Goal: Transaction & Acquisition: Purchase product/service

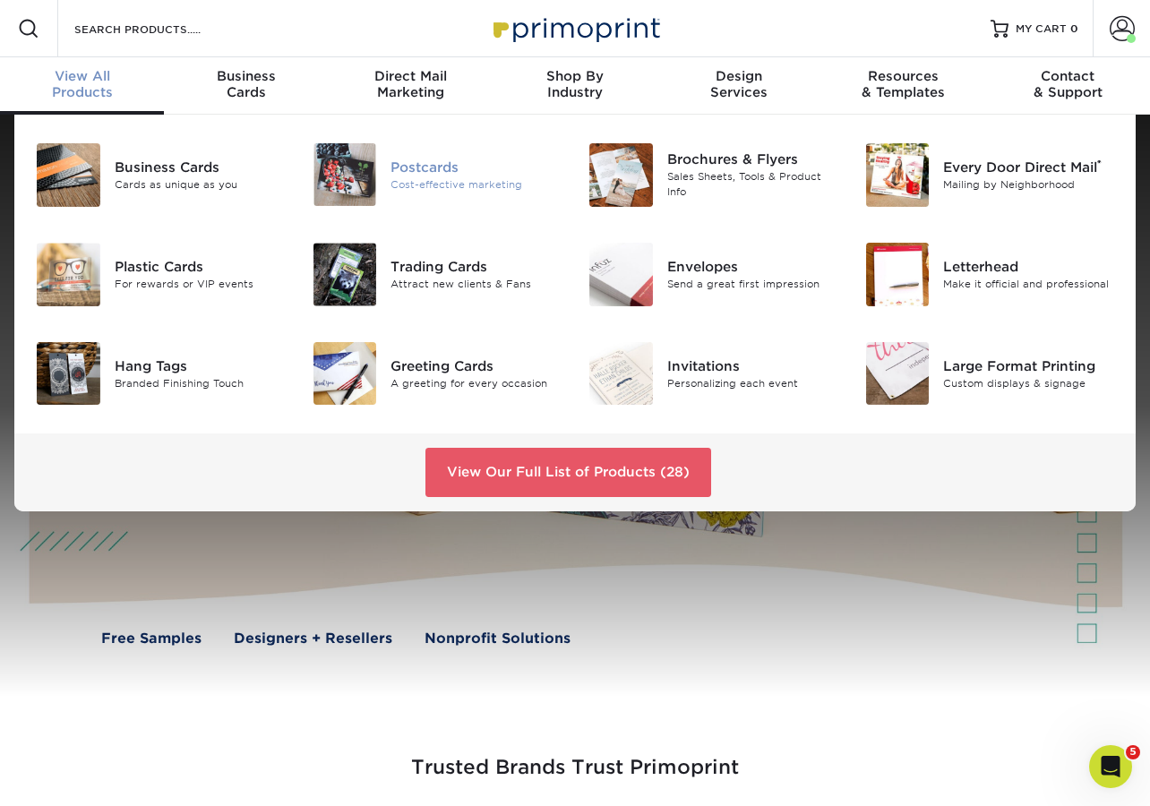
click at [435, 168] on div "Postcards" at bounding box center [476, 168] width 171 height 20
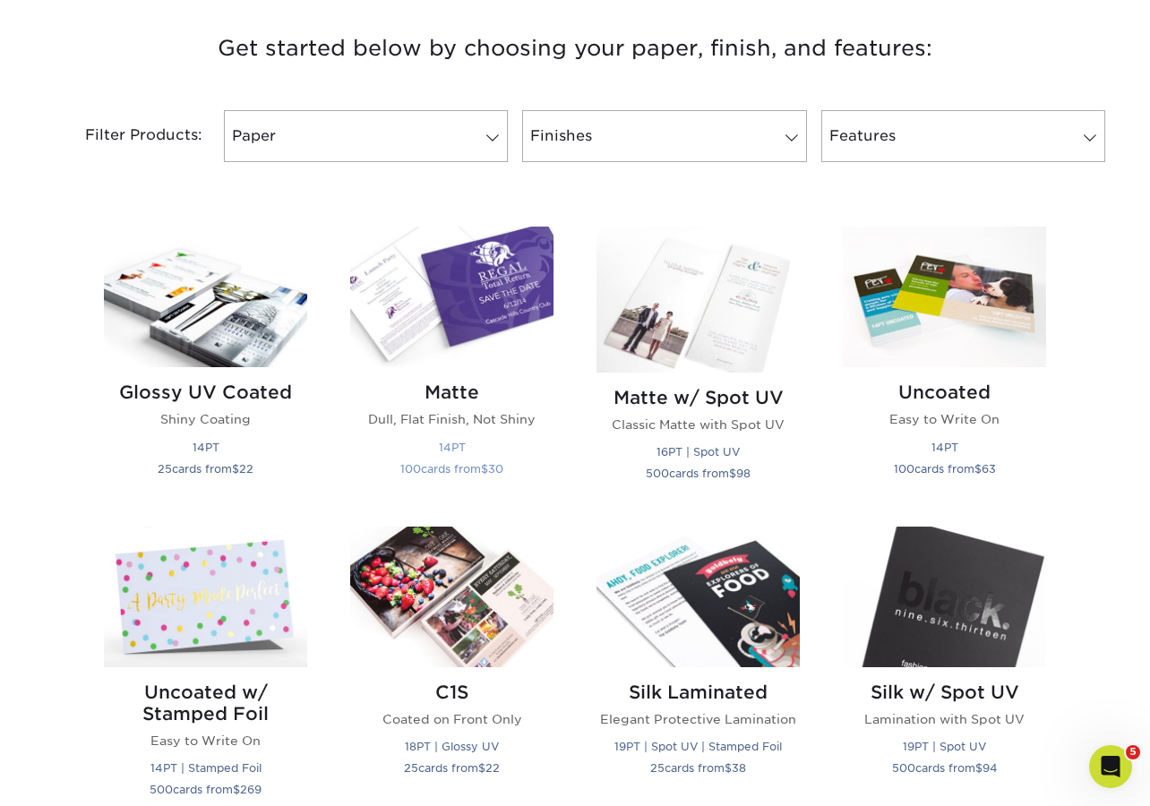
scroll to position [749, 0]
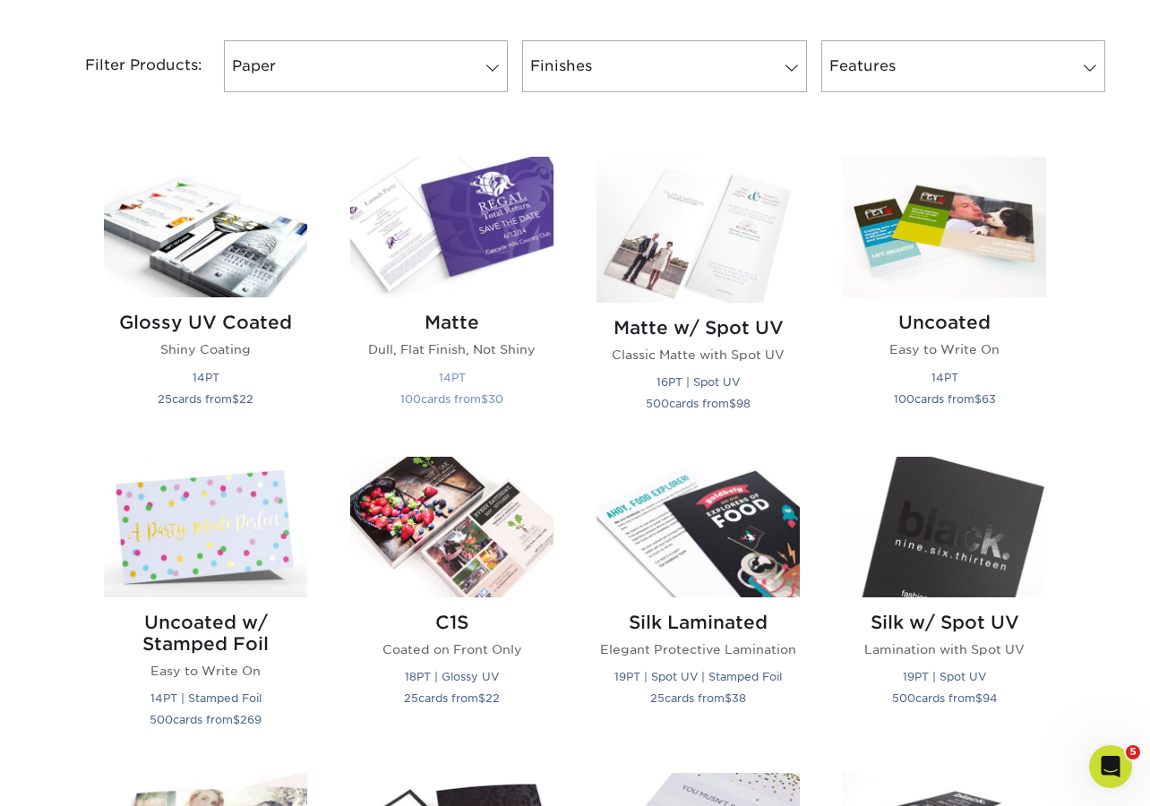
click at [441, 244] on img at bounding box center [451, 227] width 203 height 141
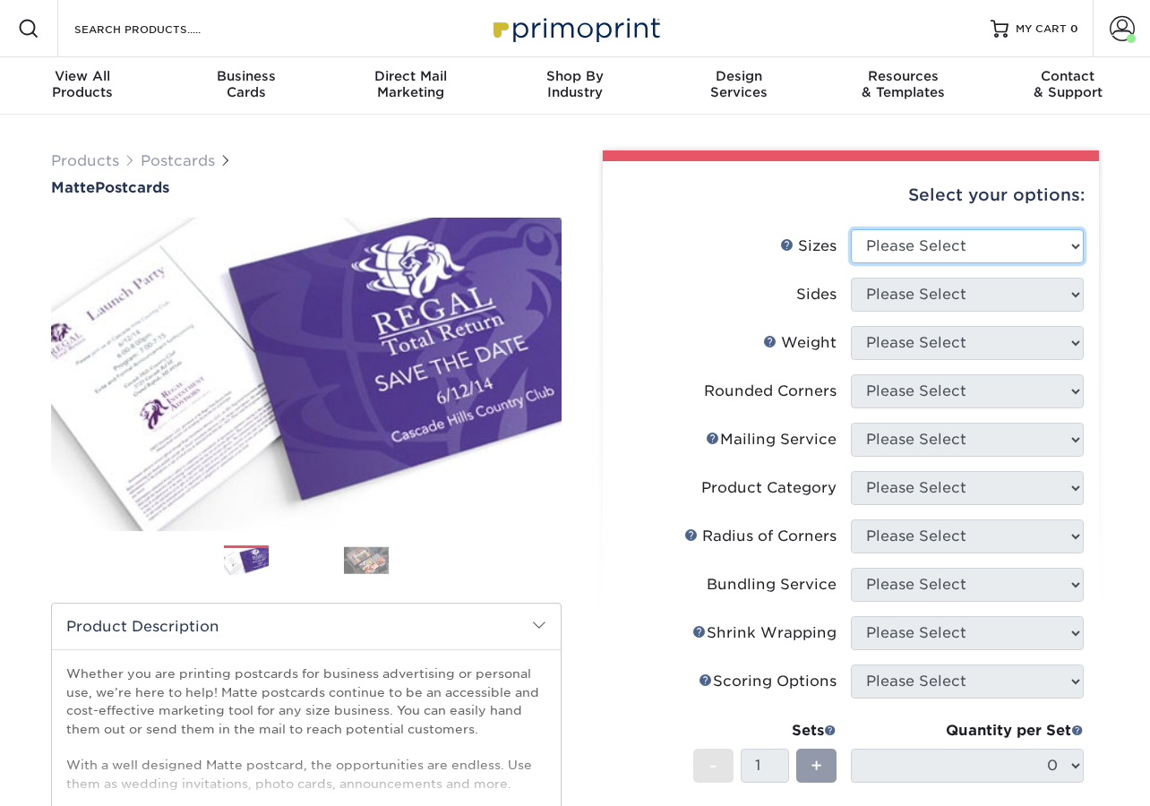
click at [905, 236] on select "Please Select 1.5" x 7" 2" x 4" 2" x 6" 2" x 7" 2" x 8" 2.12" x 5.5" 2.125" x 5…" at bounding box center [967, 246] width 233 height 34
click at [971, 242] on select "Please Select 1.5" x 7" 2" x 4" 2" x 6" 2" x 7" 2" x 8" 2.12" x 5.5" 2.125" x 5…" at bounding box center [967, 246] width 233 height 34
select select "5.50x8.50"
click at [851, 229] on select "Please Select 1.5" x 7" 2" x 4" 2" x 6" 2" x 7" 2" x 8" 2.12" x 5.5" 2.125" x 5…" at bounding box center [967, 246] width 233 height 34
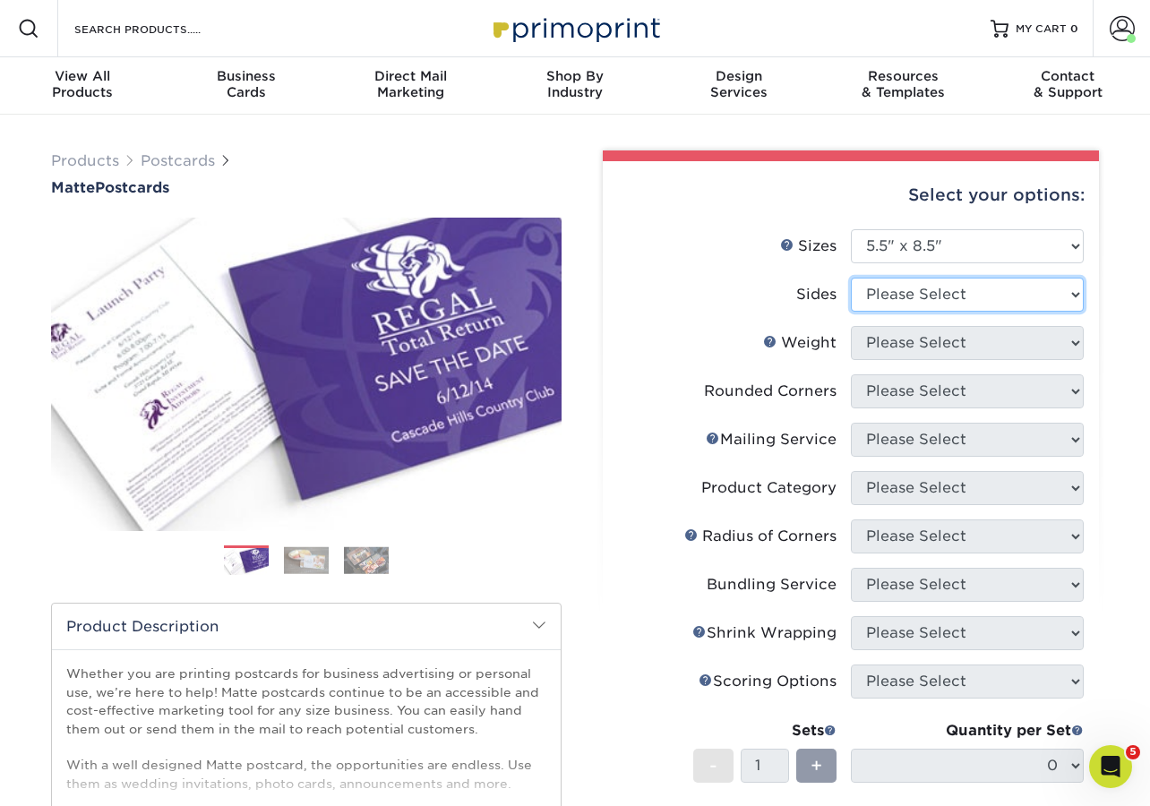
click at [952, 286] on select "Please Select Print Both Sides Print Front Only" at bounding box center [967, 295] width 233 height 34
select select "13abbda7-1d64-4f25-8bb2-c179b224825d"
click at [851, 278] on select "Please Select Print Both Sides Print Front Only" at bounding box center [967, 295] width 233 height 34
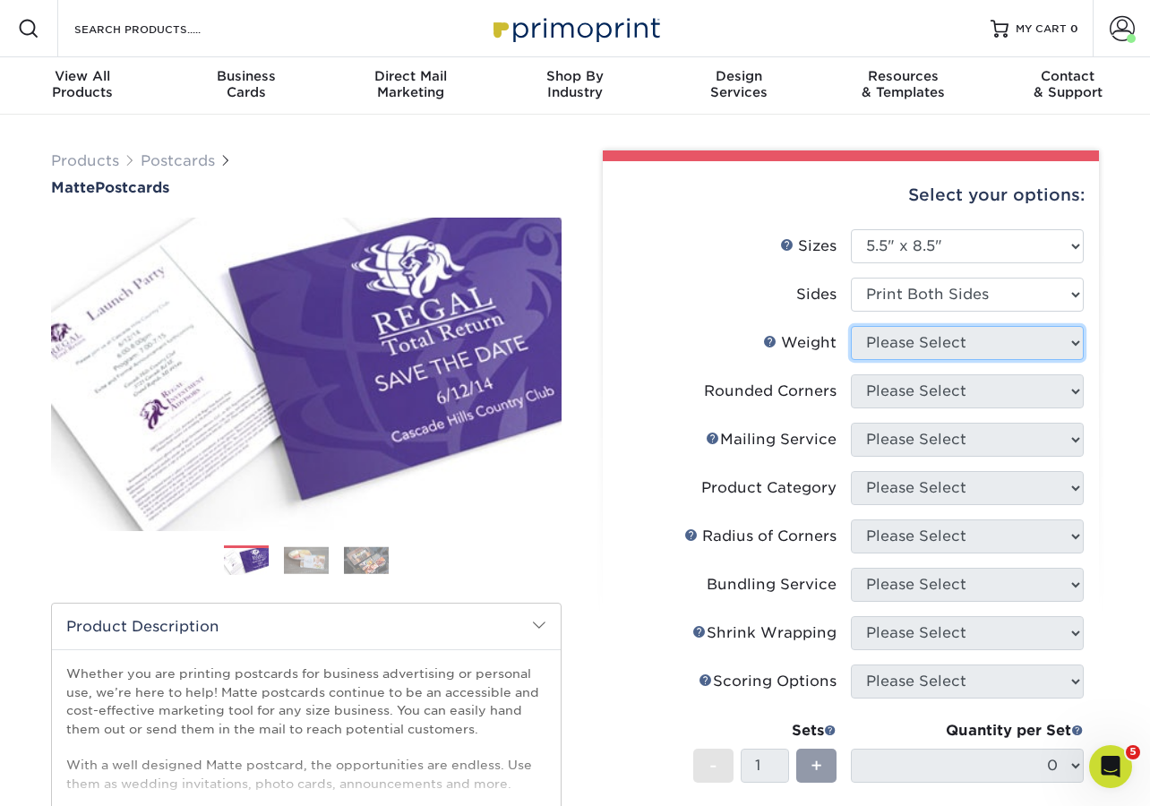
click at [953, 349] on select "Please Select" at bounding box center [967, 343] width 233 height 34
click at [851, 326] on select "Please Select 14PT 16PT" at bounding box center [967, 343] width 233 height 34
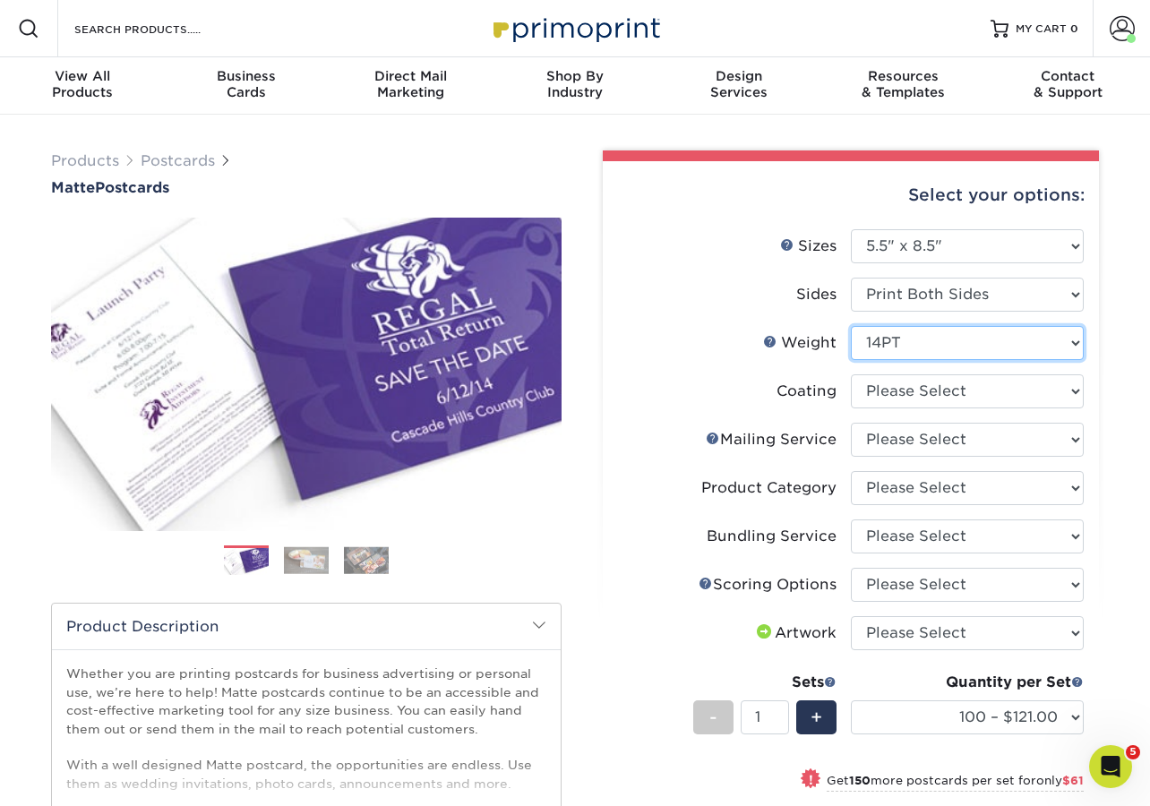
click at [978, 346] on select "Please Select 14PT 16PT" at bounding box center [967, 343] width 233 height 34
select select "16PT"
click at [851, 326] on select "Please Select 14PT 16PT" at bounding box center [967, 343] width 233 height 34
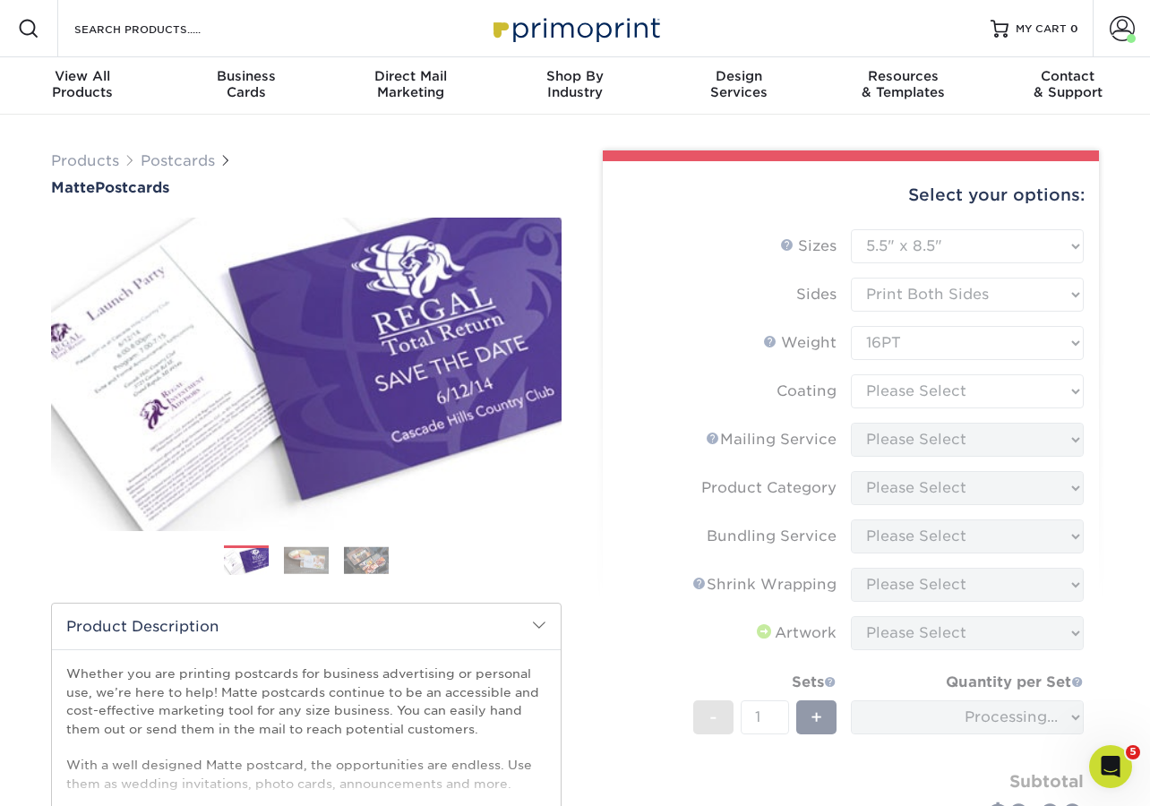
click at [993, 393] on form "Sizes Help Sizes Please Select 1.5" x 7" 2" x 4" 2" x 6" 2" x 7" 2" x 8" 2.12" …" at bounding box center [851, 566] width 468 height 675
click at [993, 391] on form "Sizes Help Sizes Please Select 1.5" x 7" 2" x 4" 2" x 6" 2" x 7" 2" x 8" 2.12" …" at bounding box center [851, 566] width 468 height 675
click at [991, 395] on form "Sizes Help Sizes Please Select 1.5" x 7" 2" x 4" 2" x 6" 2" x 7" 2" x 8" 2.12" …" at bounding box center [851, 566] width 468 height 675
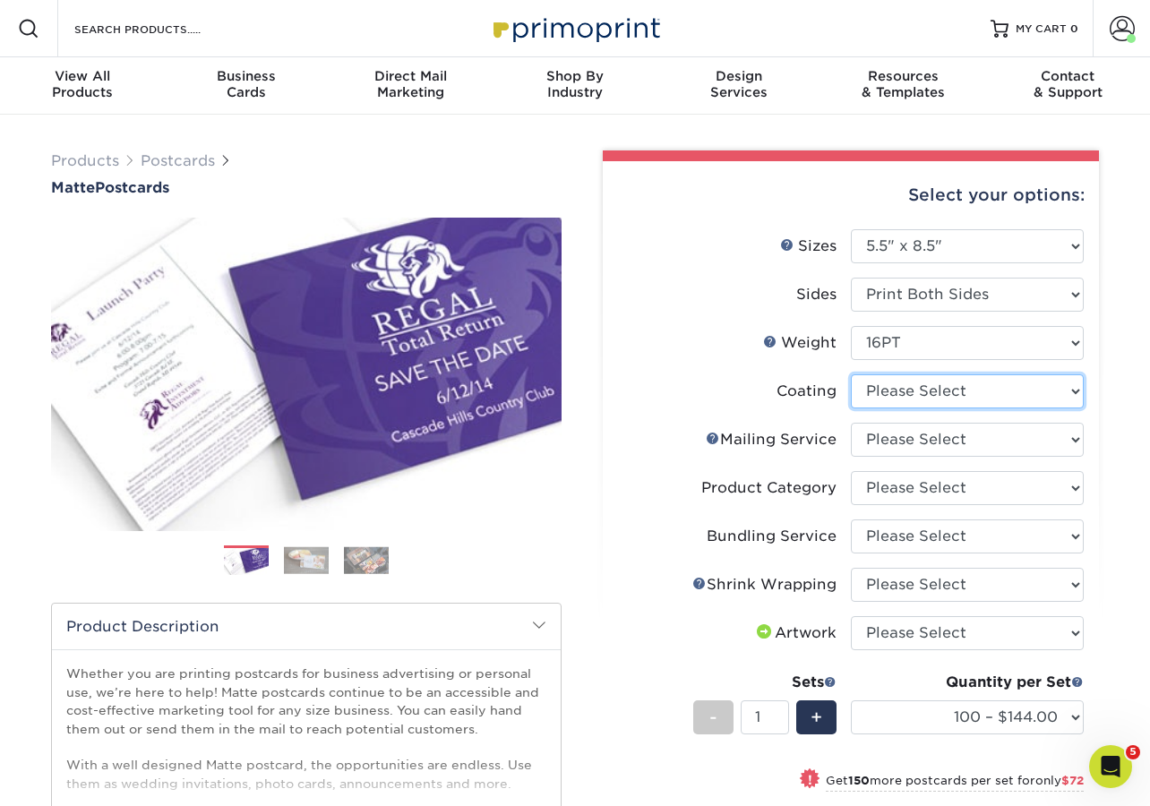
click at [985, 396] on select at bounding box center [967, 391] width 233 height 34
select select "121bb7b5-3b4d-429f-bd8d-bbf80e953313"
click at [851, 374] on select at bounding box center [967, 391] width 233 height 34
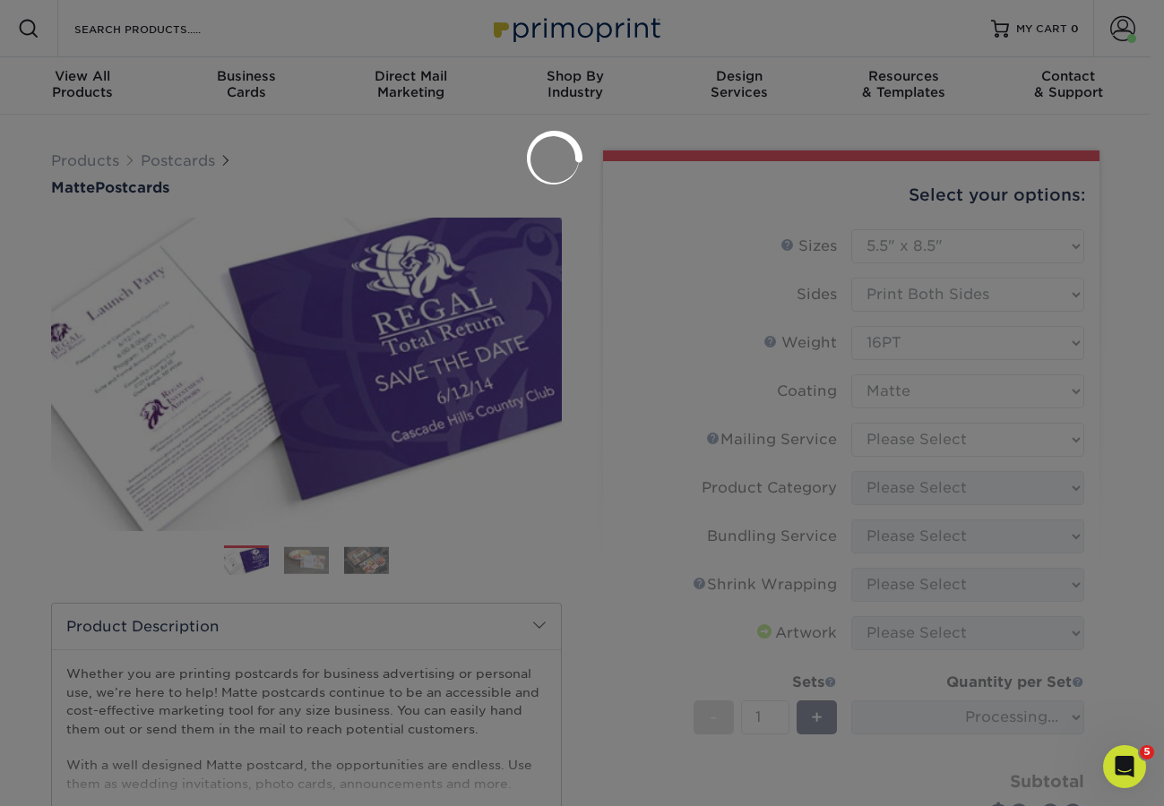
click at [992, 433] on div at bounding box center [582, 403] width 1164 height 806
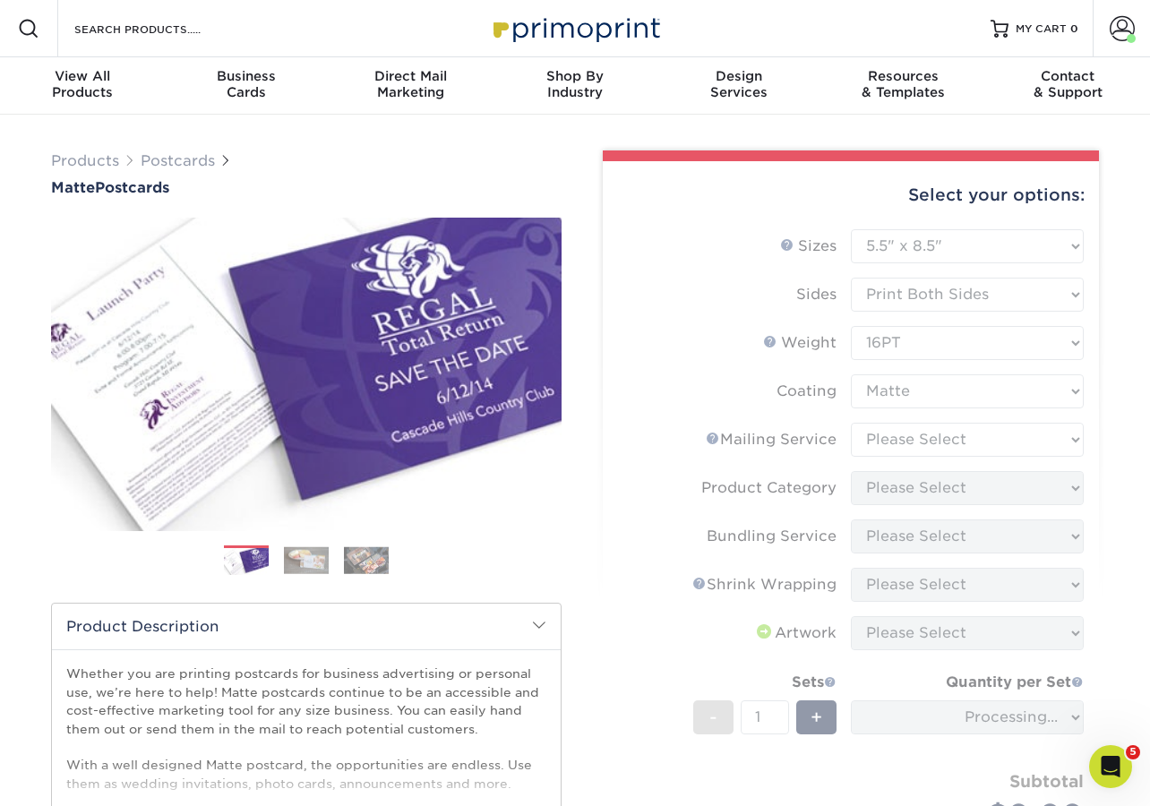
click at [996, 447] on form "Sizes Help Sizes Please Select 1.5" x 7" 2" x 4" 2" x 6" 2" x 7" 2" x 8" 2.12" …" at bounding box center [851, 566] width 468 height 675
click at [987, 449] on form "Sizes Help Sizes Please Select 1.5" x 7" 2" x 4" 2" x 6" 2" x 7" 2" x 8" 2.12" …" at bounding box center [851, 566] width 468 height 675
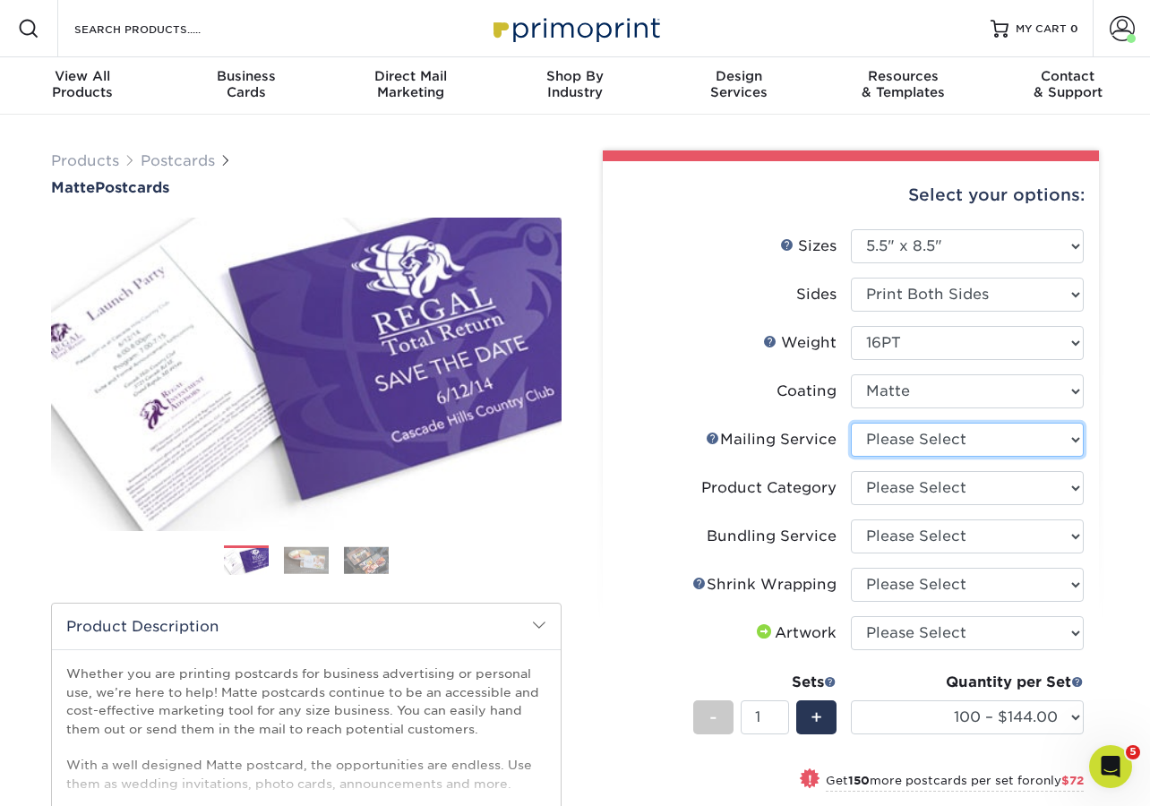
click at [984, 446] on select "Please Select No Direct Mailing Service No, I will mail/stamp/imprint Direct Ma…" at bounding box center [967, 440] width 233 height 34
select select "3e5e9bdd-d78a-4c28-a41d-fe1407925ca6"
click at [851, 423] on select "Please Select No Direct Mailing Service No, I will mail/stamp/imprint Direct Ma…" at bounding box center [967, 440] width 233 height 34
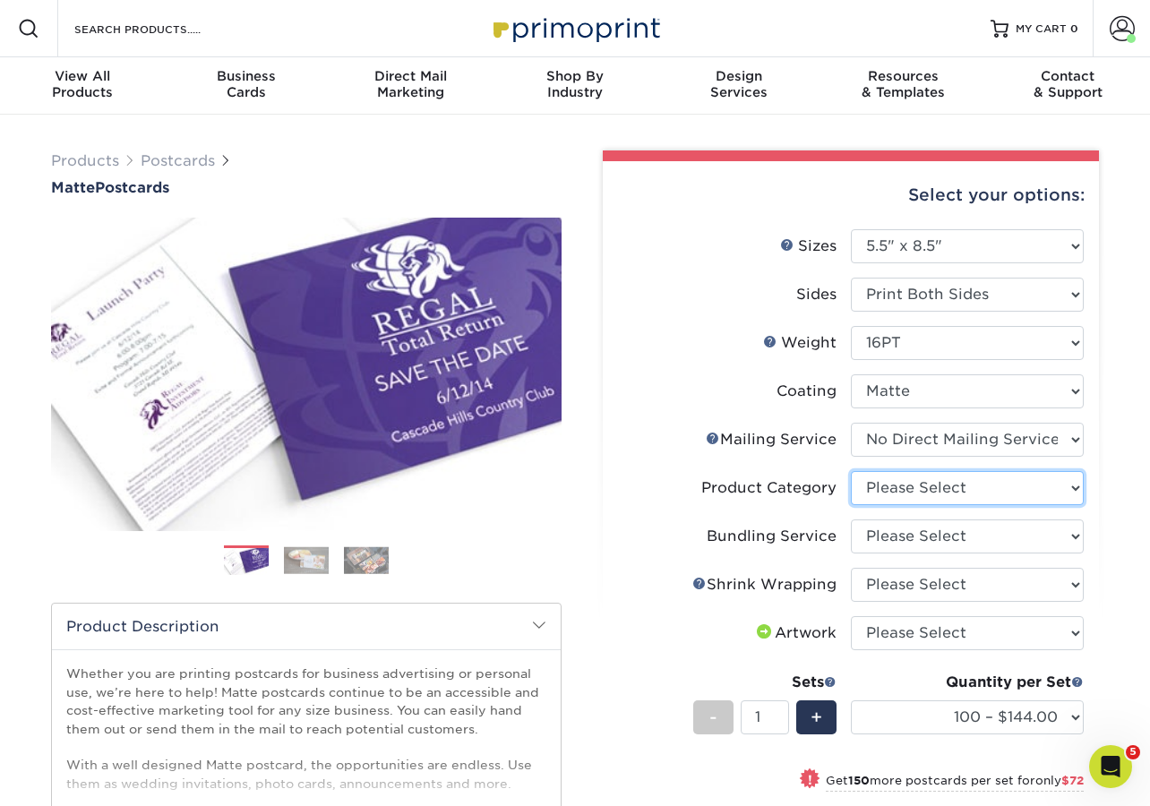
click at [990, 479] on select "Please Select Postcards" at bounding box center [967, 488] width 233 height 34
select select "9b7272e0-d6c8-4c3c-8e97-d3a1bcdab858"
click at [851, 471] on select "Please Select Postcards" at bounding box center [967, 488] width 233 height 34
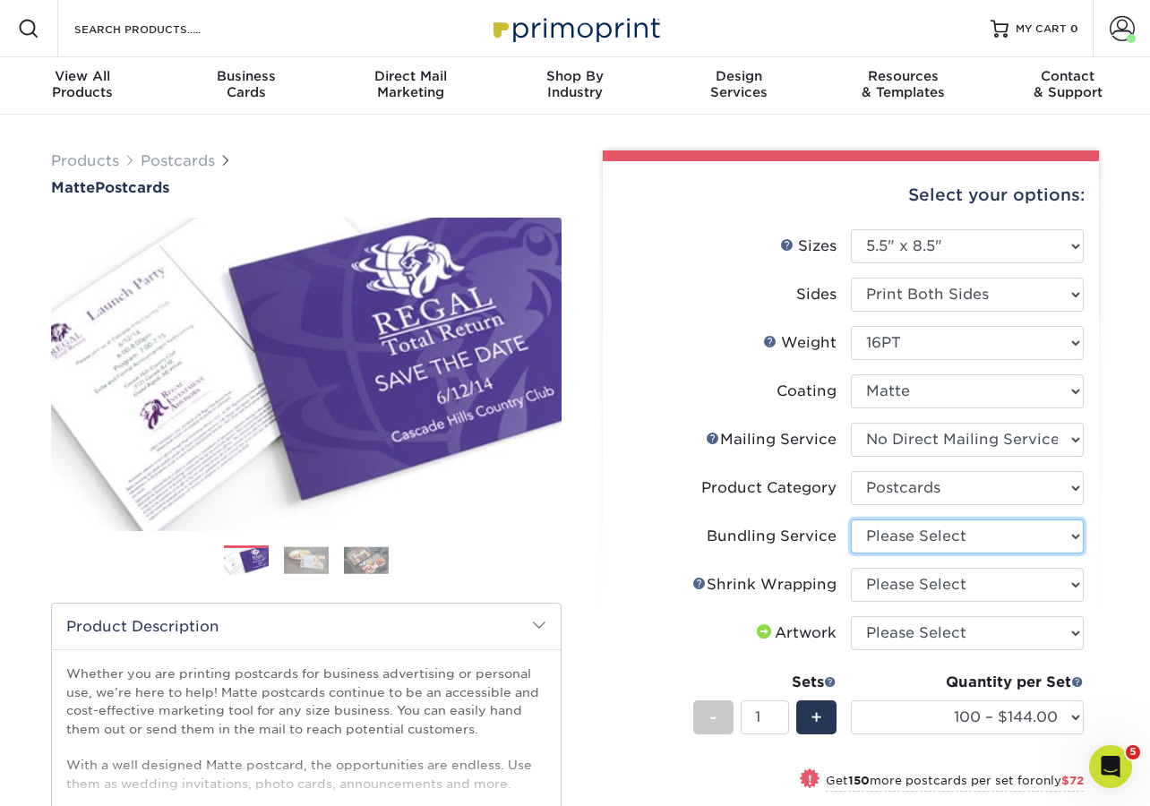
click at [1003, 543] on select "Please Select No Bundling Services Yes, Bundles of 50 (+2 Days) Yes, Bundles of…" at bounding box center [967, 537] width 233 height 34
select select "58689abb-25c0-461c-a4c3-a80b627d6649"
click at [851, 520] on select "Please Select No Bundling Services Yes, Bundles of 50 (+2 Days) Yes, Bundles of…" at bounding box center [967, 537] width 233 height 34
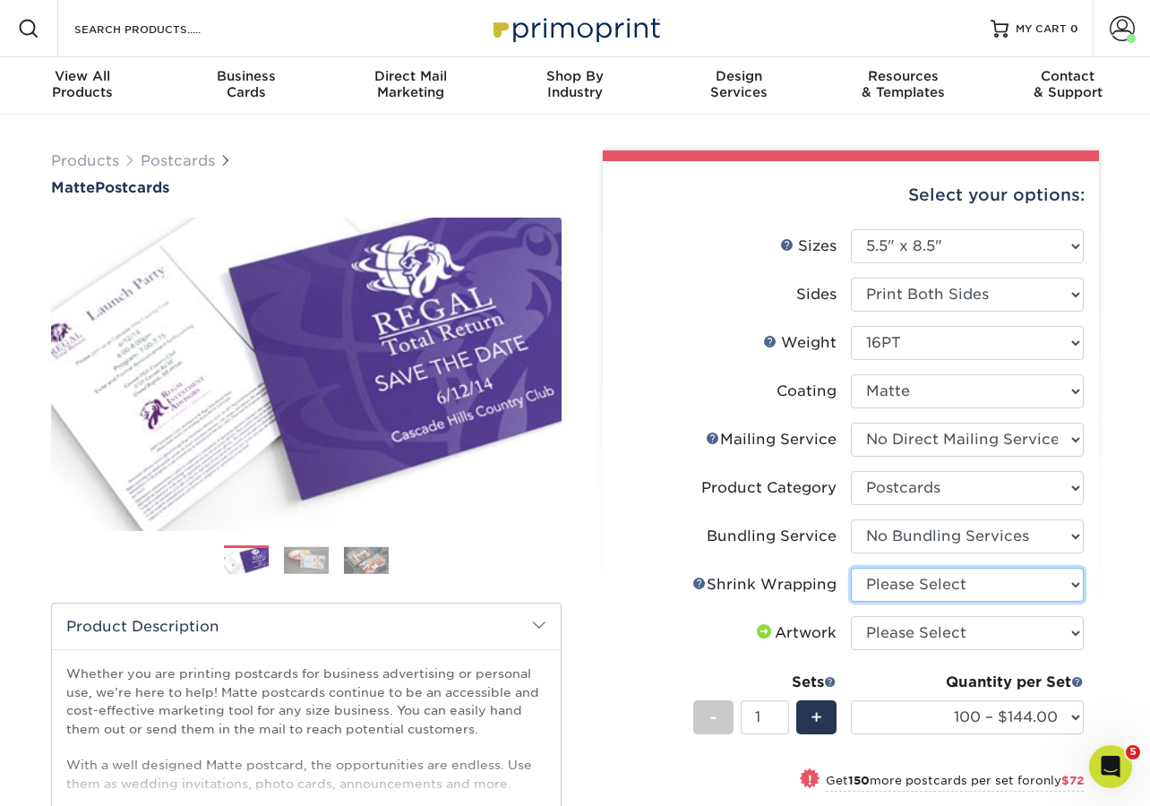
click at [1012, 589] on select "Please Select No Shrink Wrapping Shrink Wrap 100 Per Package Shrink Wrap 50 Per…" at bounding box center [967, 585] width 233 height 34
select select "c8749376-e7da-41d0-b3dc-647faf84d907"
click at [851, 568] on select "Please Select No Shrink Wrapping Shrink Wrap 100 Per Package Shrink Wrap 50 Per…" at bounding box center [967, 585] width 233 height 34
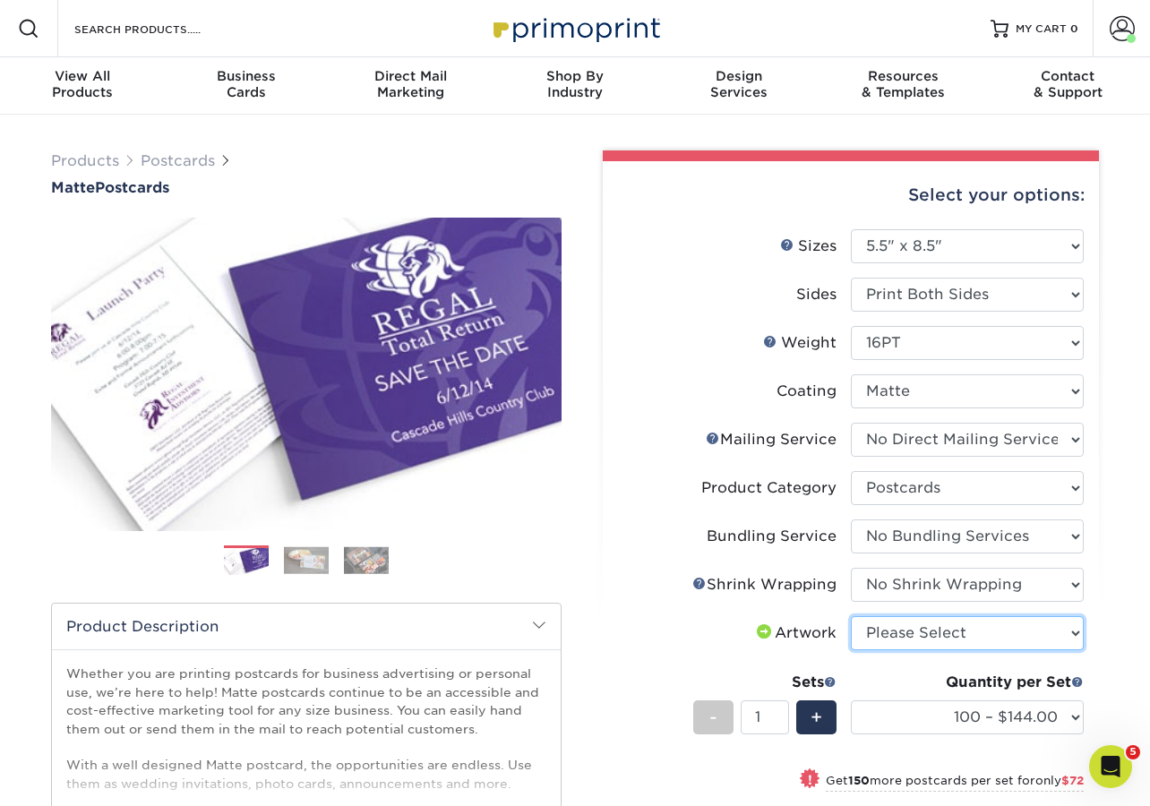
drag, startPoint x: 1011, startPoint y: 588, endPoint x: 1024, endPoint y: 633, distance: 47.4
click at [1024, 633] on select "Please Select I will upload files I need a design - $150" at bounding box center [967, 633] width 233 height 34
select select "upload"
click at [851, 616] on select "Please Select I will upload files I need a design - $150" at bounding box center [967, 633] width 233 height 34
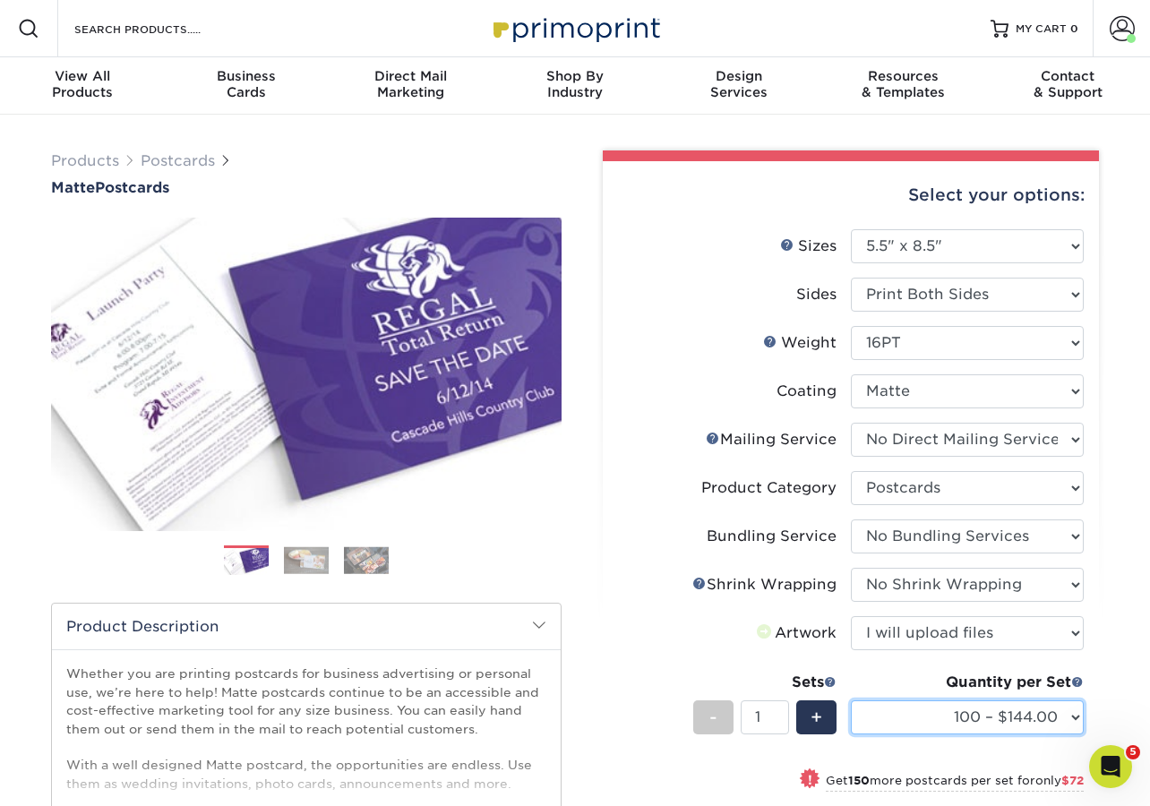
click at [1027, 715] on select "100 – $144.00 250 – $216.00 500 – $239.00 1000 – $276.00 2500 – $443.00 5000 – …" at bounding box center [967, 718] width 233 height 34
select select "1000 – $276.00"
click at [851, 701] on select "100 – $144.00 250 – $216.00 500 – $239.00 1000 – $276.00 2500 – $443.00 5000 – …" at bounding box center [967, 718] width 233 height 34
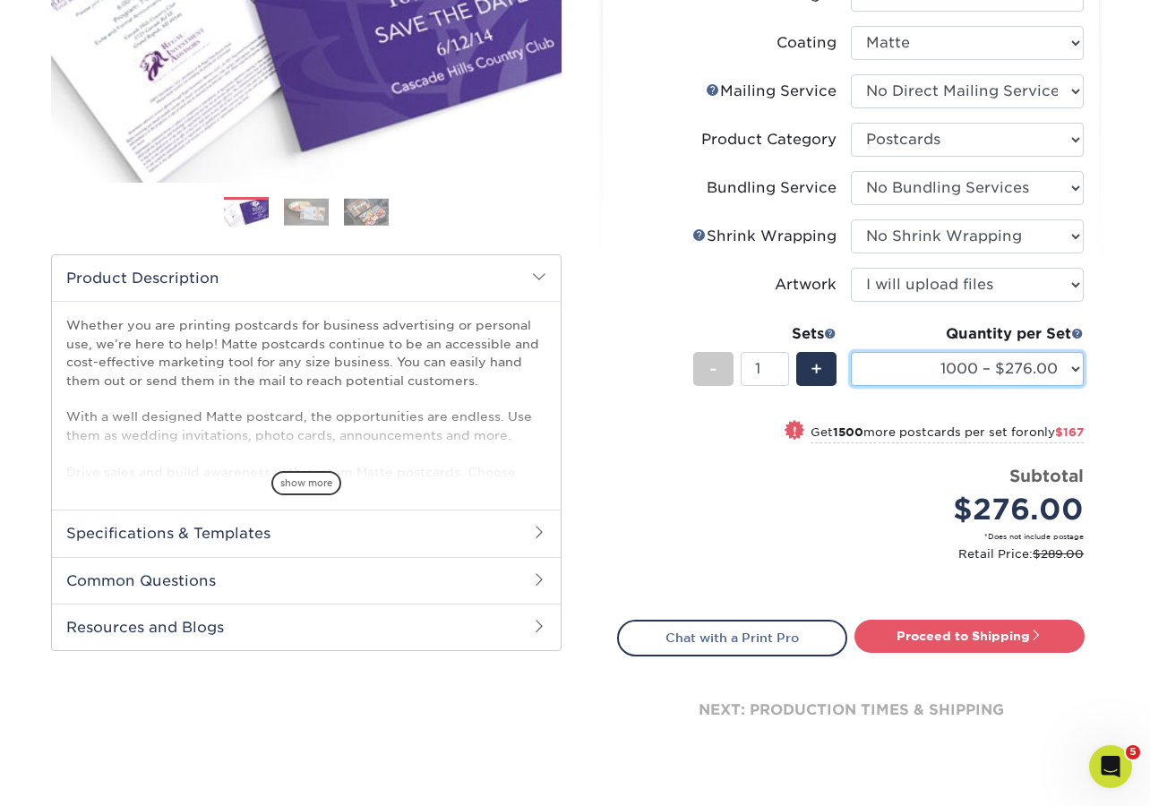
scroll to position [365, 0]
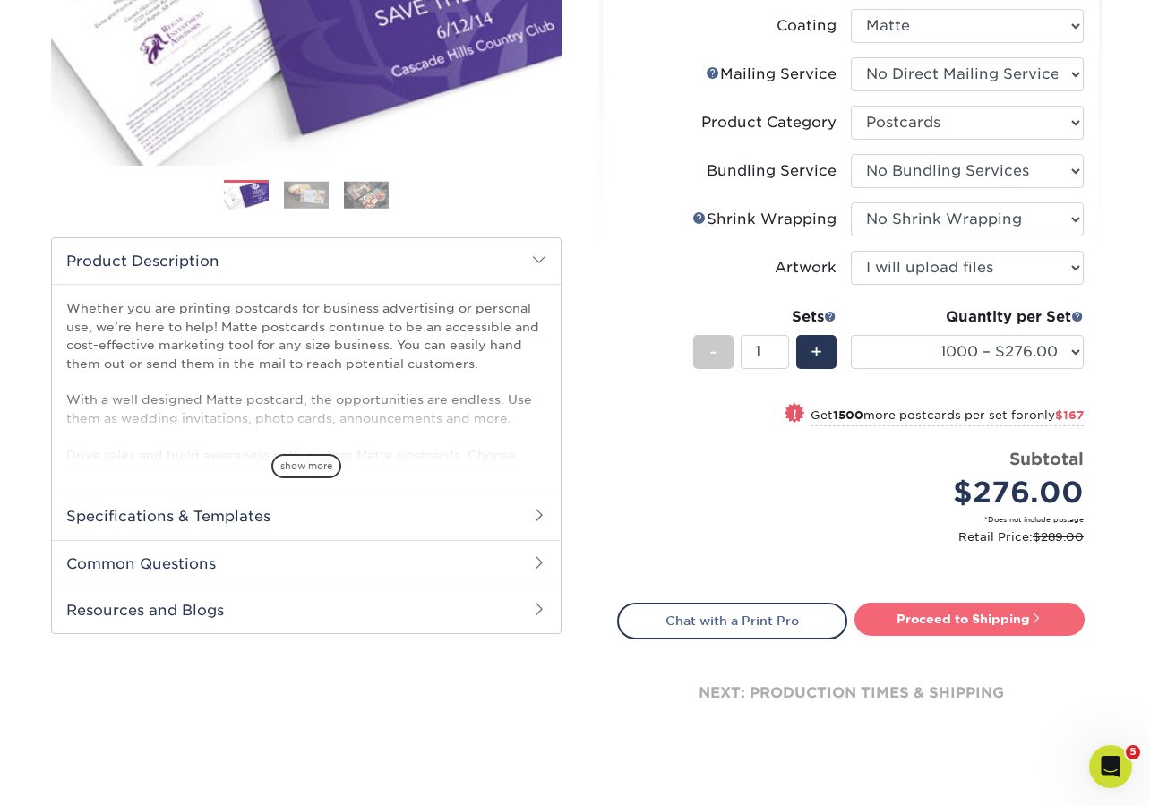
click at [1036, 626] on link "Proceed to Shipping" at bounding box center [970, 619] width 230 height 32
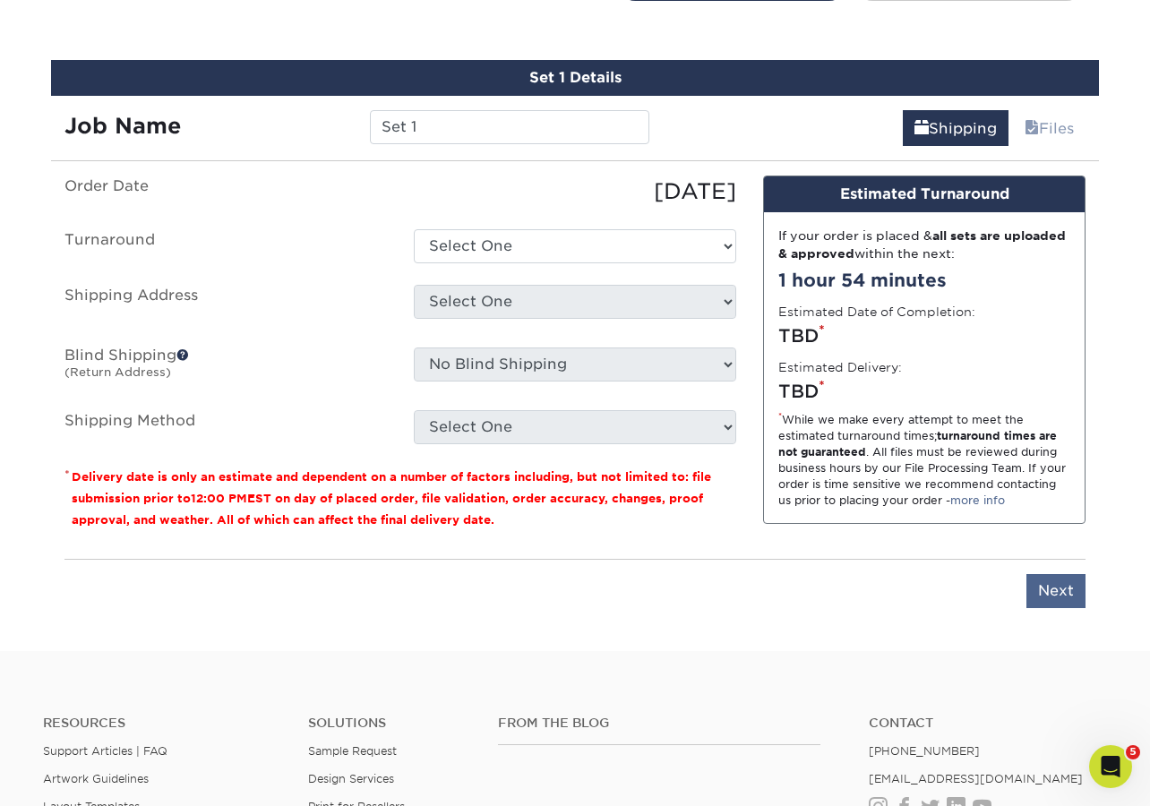
scroll to position [1017, 0]
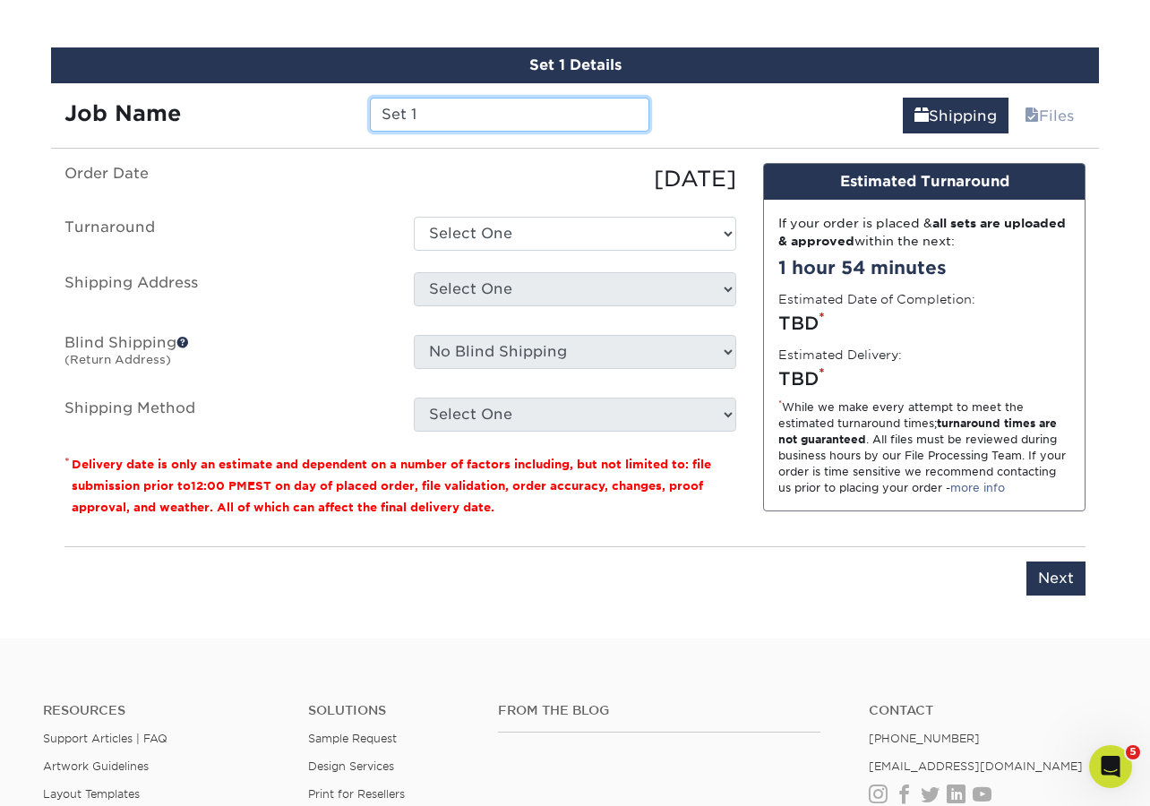
drag, startPoint x: 295, startPoint y: 89, endPoint x: 224, endPoint y: 35, distance: 88.9
click at [275, 85] on div "Job Name Set 1" at bounding box center [357, 108] width 612 height 50
type input "CCCC_CK First Time Guest Handout"
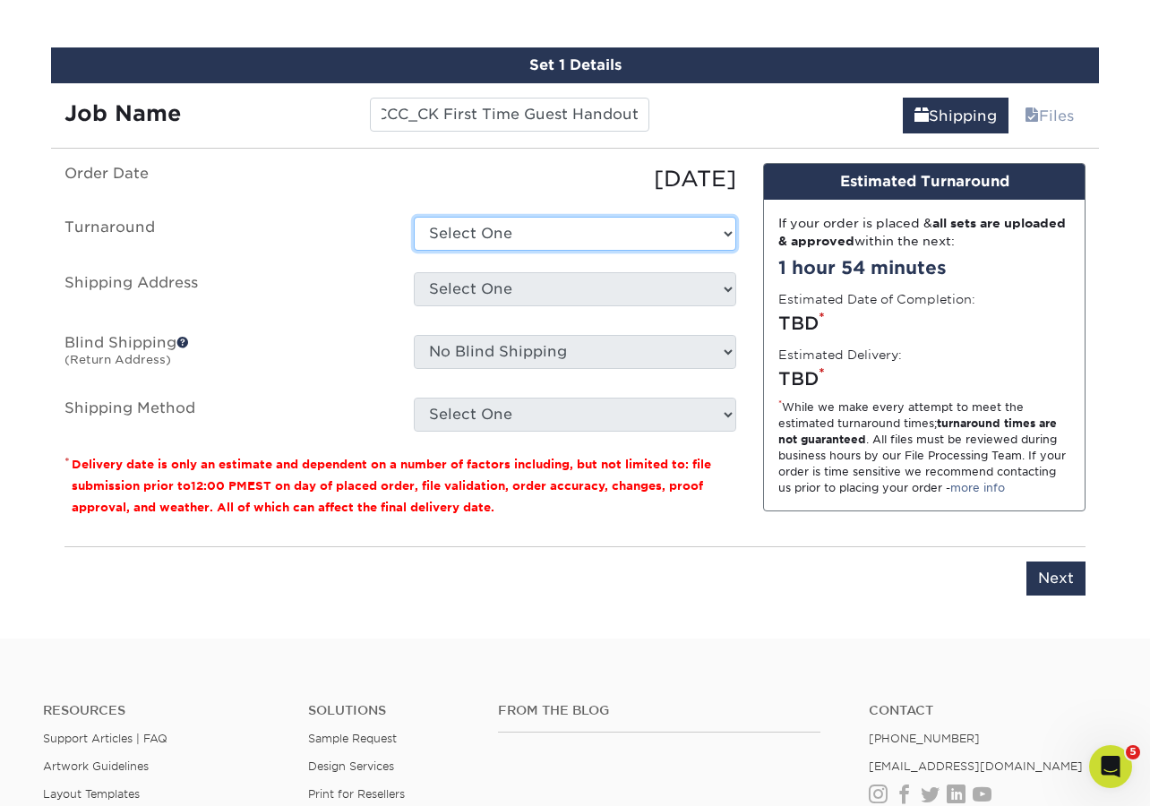
click at [517, 240] on select "Select One 2-4 Business Days 2 Day Next Business Day" at bounding box center [575, 234] width 322 height 34
select select "eed098a6-5aca-4351-89d6-e506e1534b8f"
click at [414, 217] on select "Select One 2-4 Business Days 2 Day Next Business Day" at bounding box center [575, 234] width 322 height 34
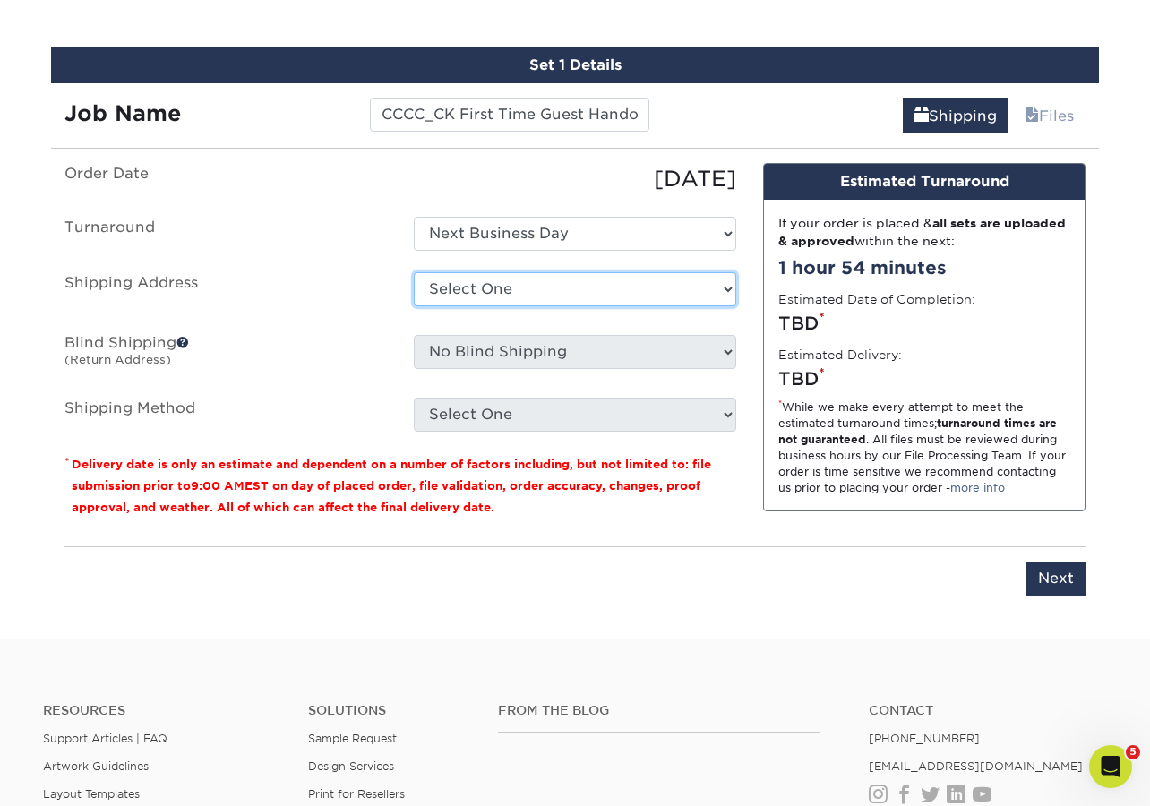
click at [555, 295] on select "Select One Clear Creek Community Church Clear Creek Community Church Green Hous…" at bounding box center [575, 289] width 322 height 34
select select "128327"
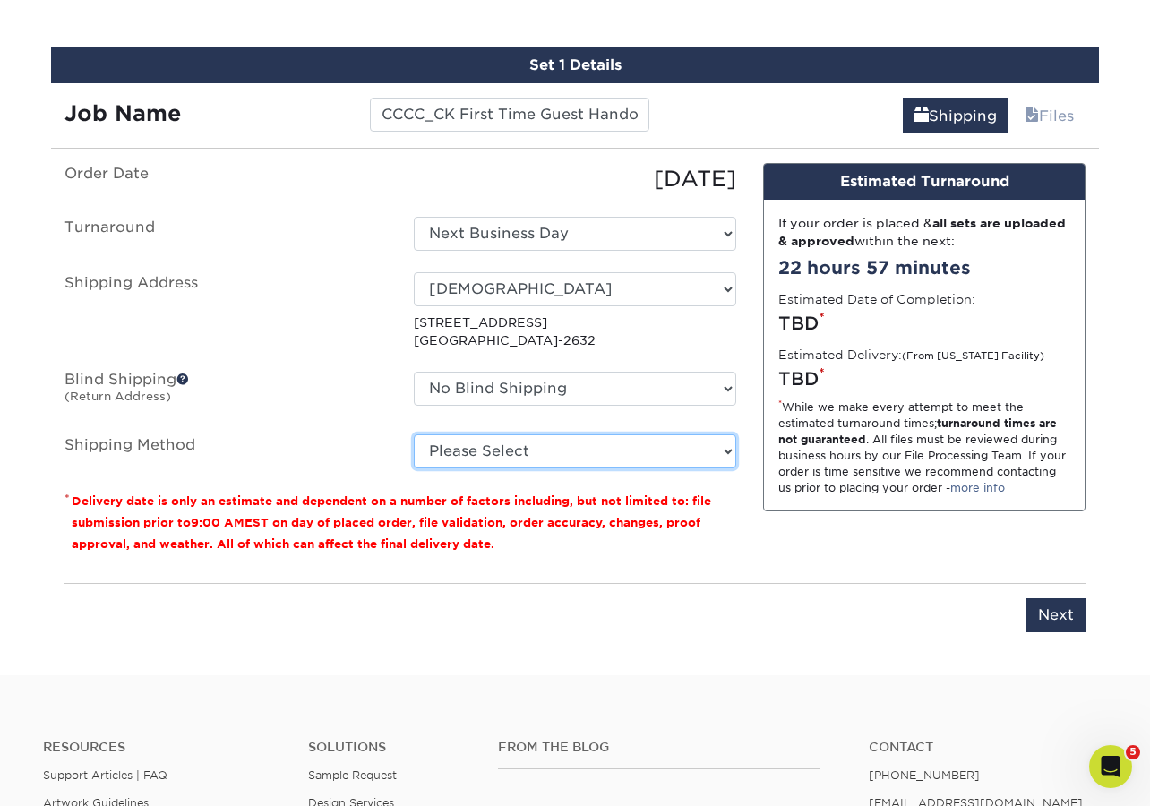
click at [596, 441] on select "Please Select Ground Shipping (+$21.36) 3 Day Shipping Service (+$32.59) 2 Day …" at bounding box center [575, 451] width 322 height 34
select select "03"
click at [414, 434] on select "Please Select Ground Shipping (+$21.36) 3 Day Shipping Service (+$32.59) 2 Day …" at bounding box center [575, 451] width 322 height 34
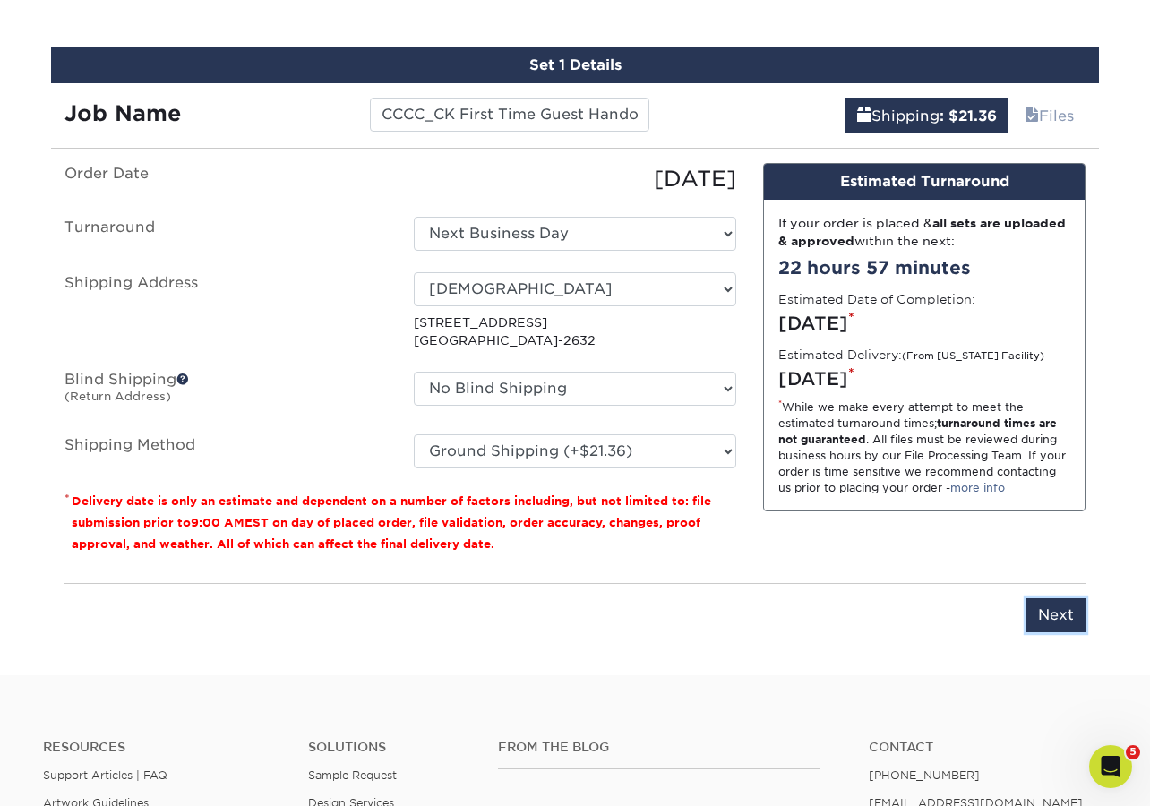
click at [1070, 627] on input "Next" at bounding box center [1056, 615] width 59 height 34
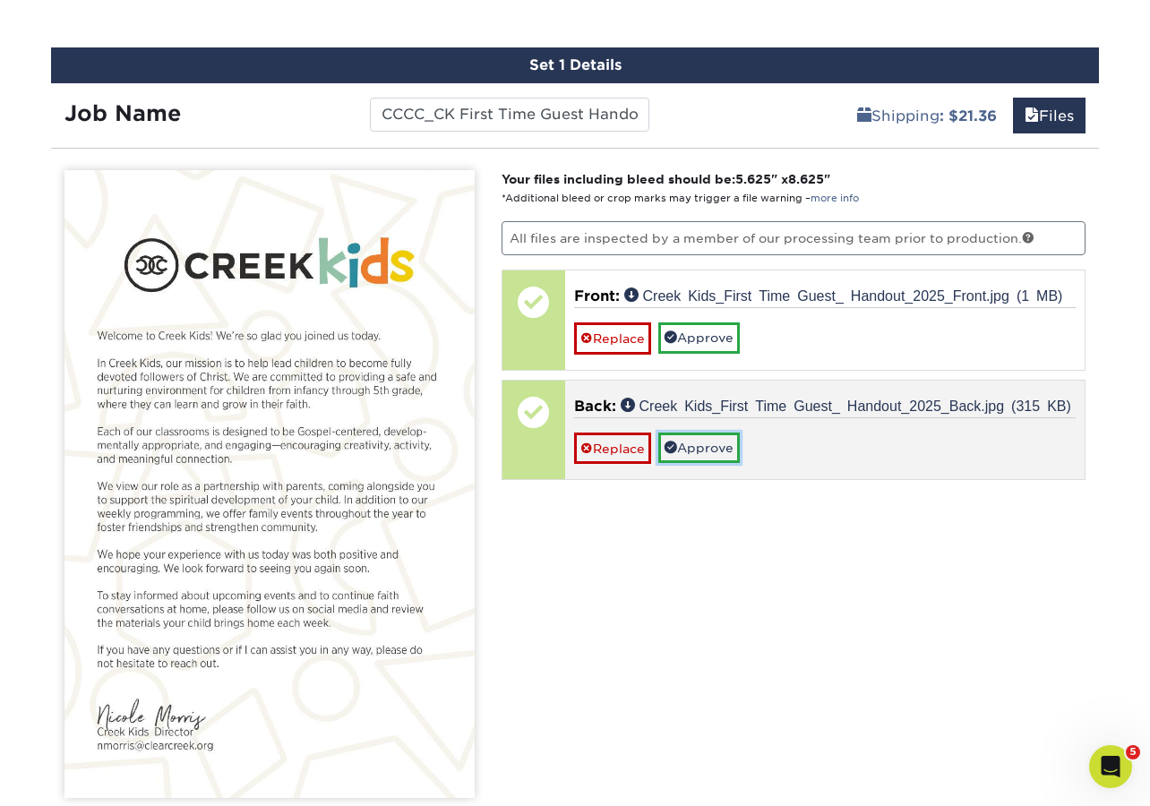
click at [729, 453] on link "Approve" at bounding box center [699, 448] width 82 height 30
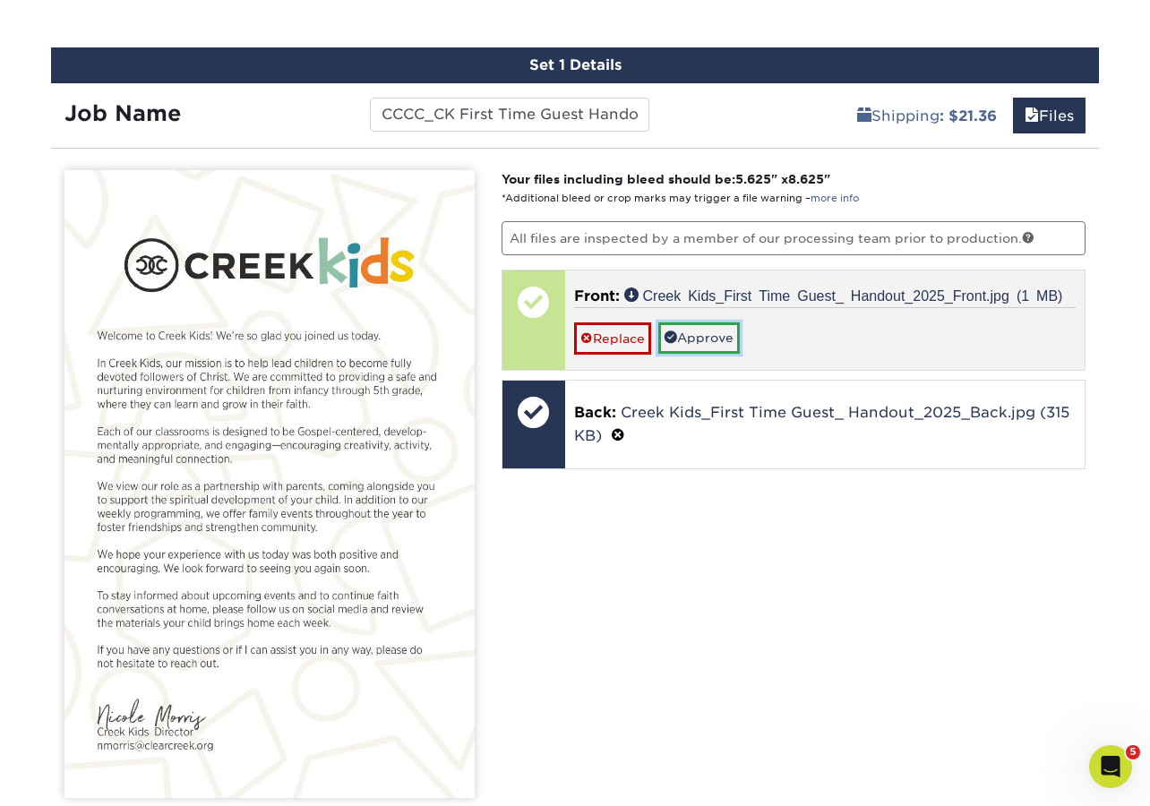
click at [717, 337] on link "Approve" at bounding box center [699, 337] width 82 height 30
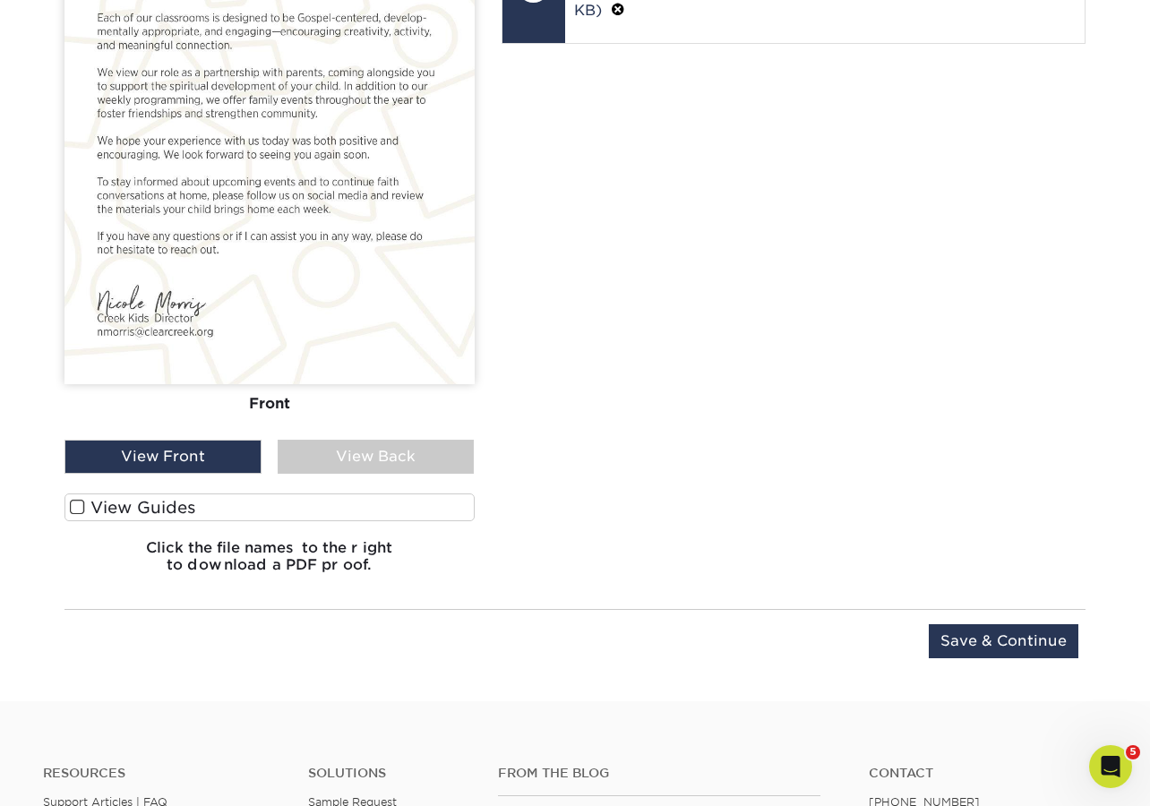
scroll to position [1461, 0]
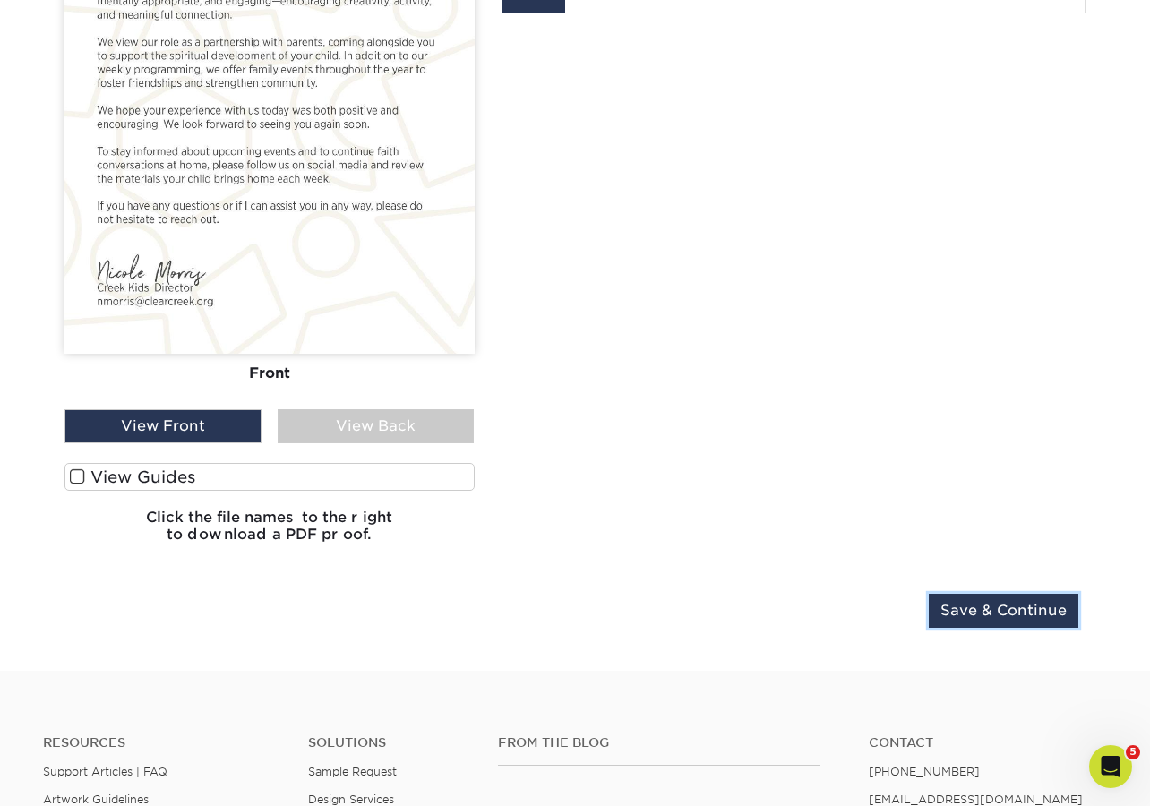
click at [992, 609] on input "Save & Continue" at bounding box center [1004, 611] width 150 height 34
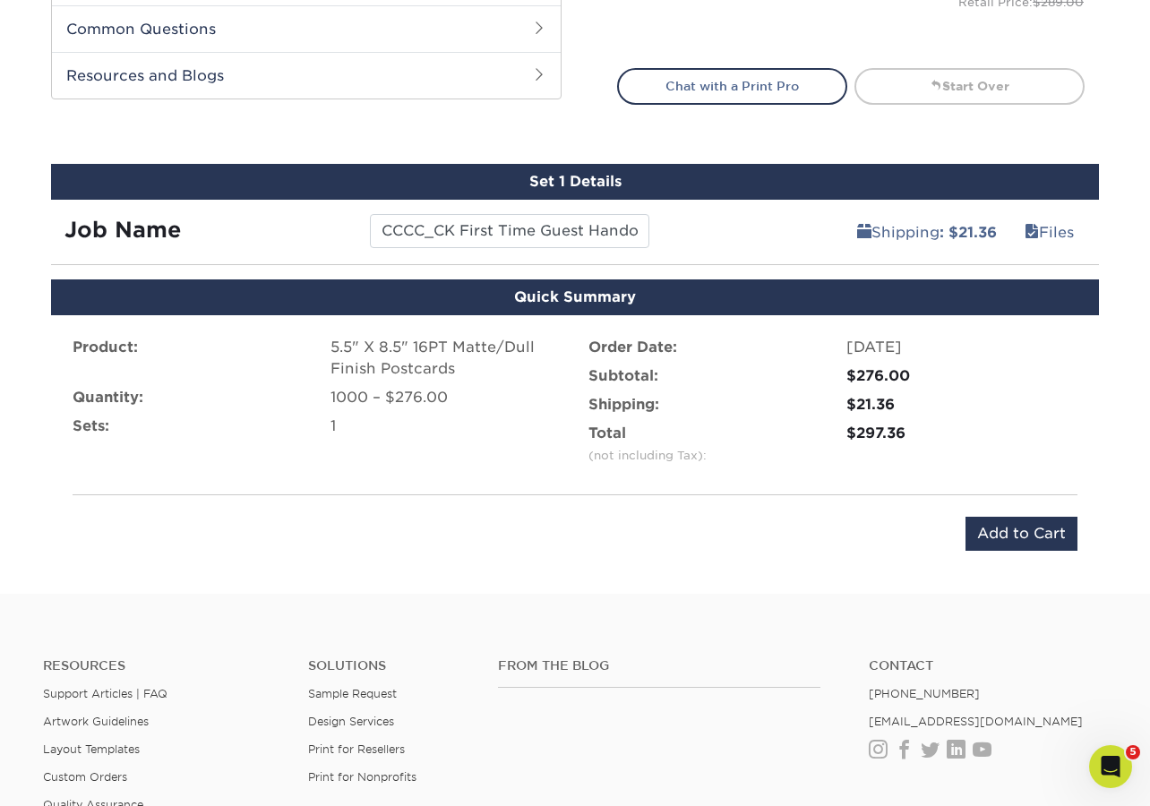
scroll to position [896, 0]
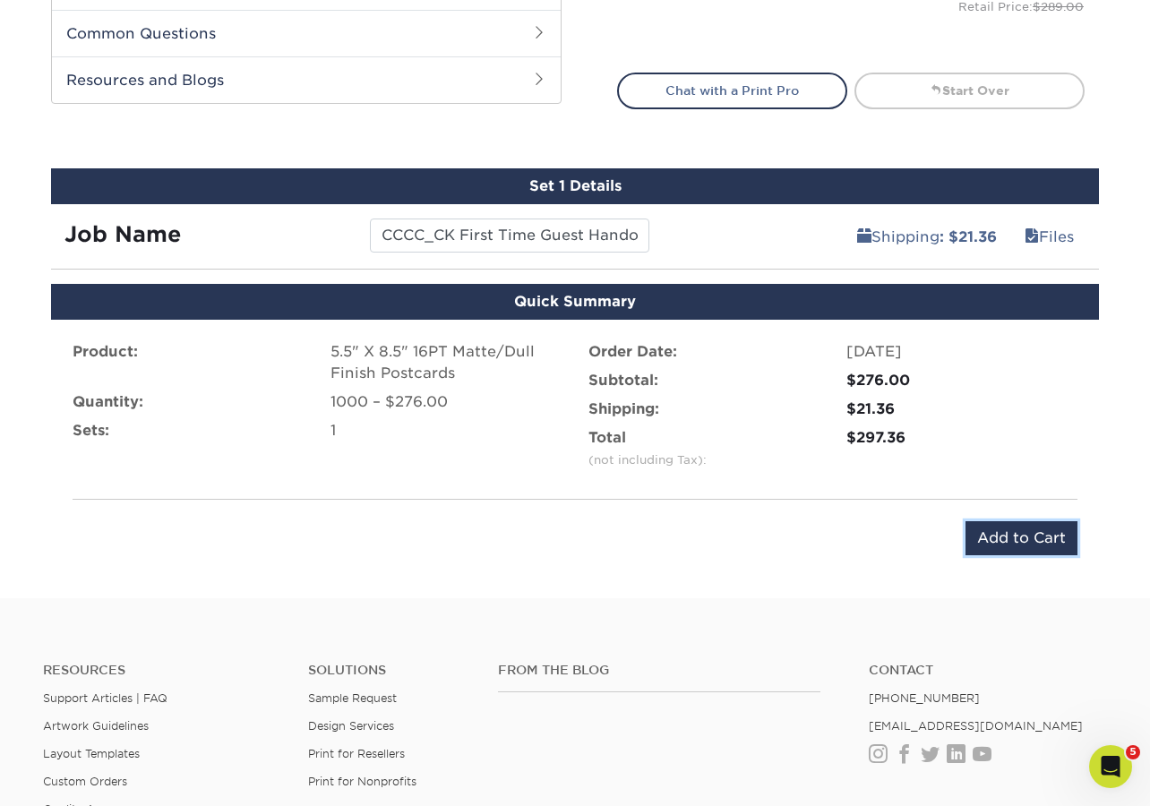
click at [1011, 539] on input "Add to Cart" at bounding box center [1022, 538] width 112 height 34
click at [0, 0] on div "Submitting..." at bounding box center [0, 0] width 0 height 0
